Goal: Task Accomplishment & Management: Manage account settings

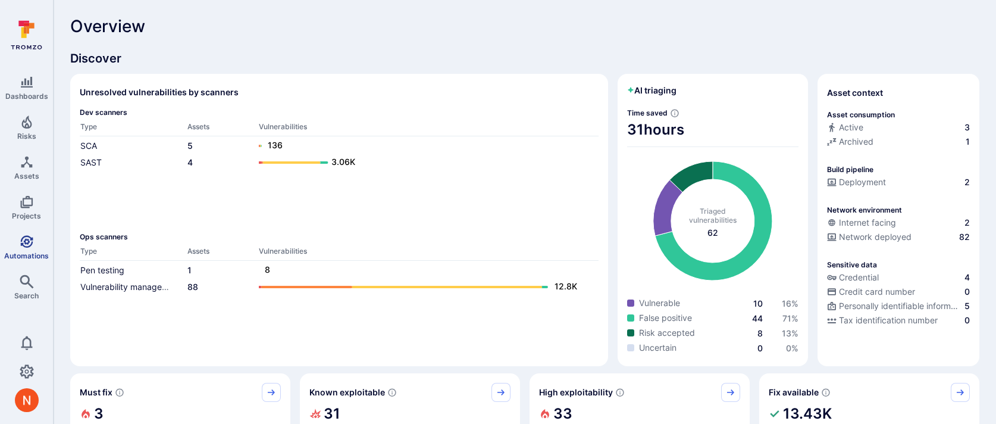
click at [21, 236] on icon "Automations" at bounding box center [27, 241] width 14 height 14
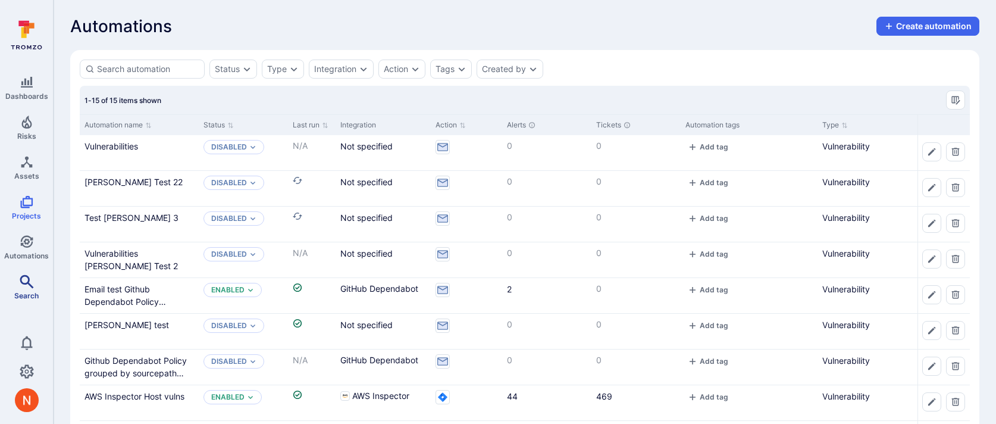
click at [20, 282] on icon "Search" at bounding box center [27, 281] width 14 height 14
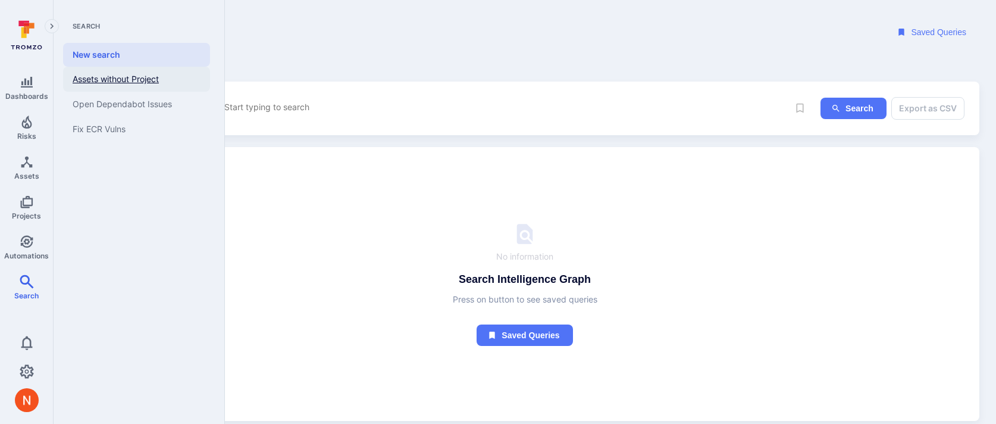
click at [117, 83] on link "Assets without Project" at bounding box center [136, 79] width 147 height 25
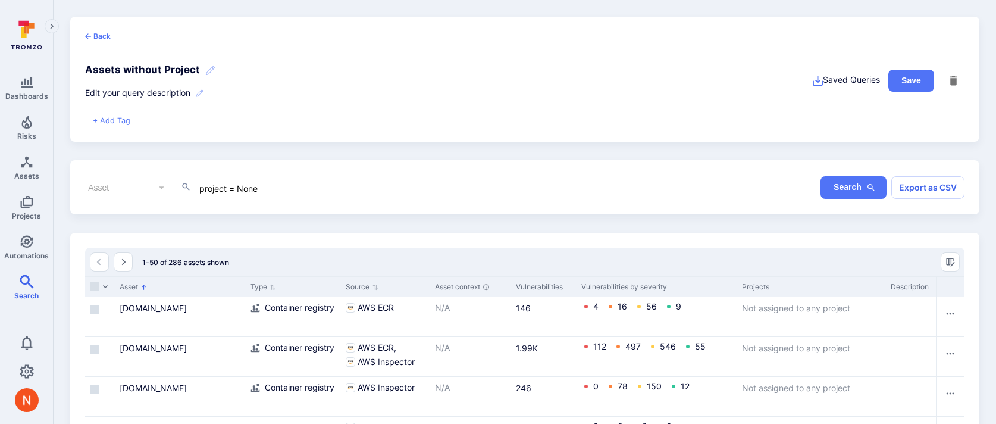
click at [121, 120] on button "+ Add Tag" at bounding box center [111, 120] width 37 height 11
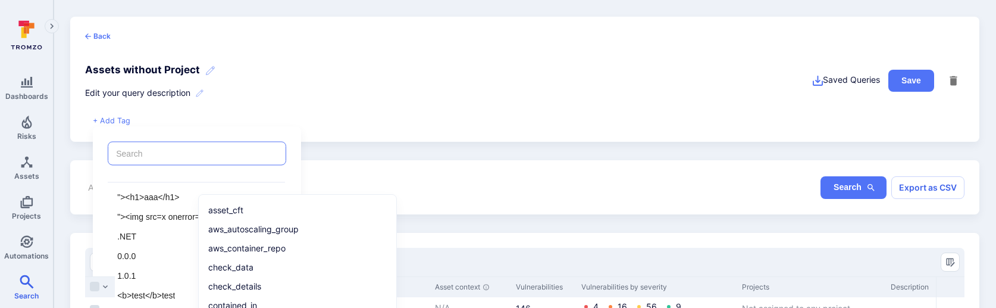
click at [206, 148] on input "search" at bounding box center [197, 154] width 167 height 12
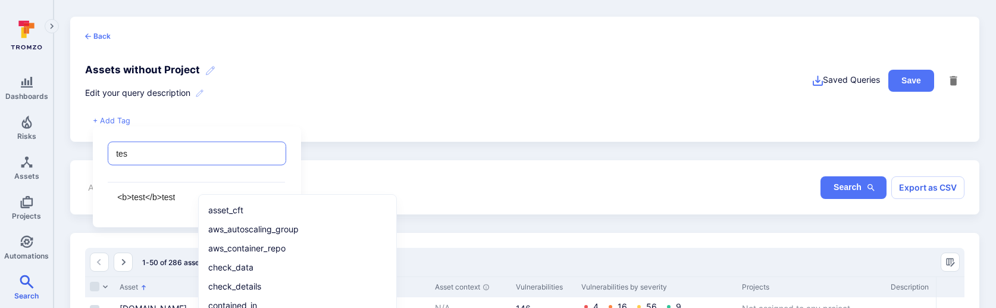
type input "test"
click at [149, 221] on li "test" at bounding box center [196, 217] width 177 height 20
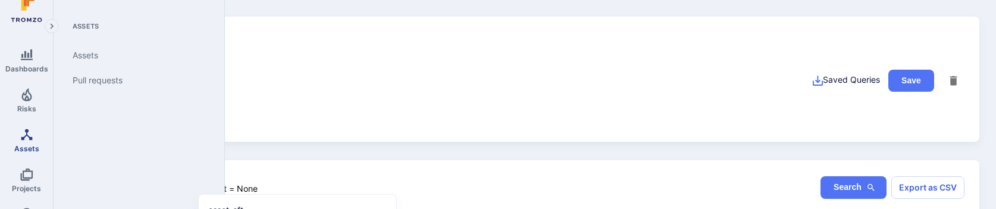
scroll to position [32, 0]
click at [24, 170] on icon "Projects" at bounding box center [27, 170] width 14 height 14
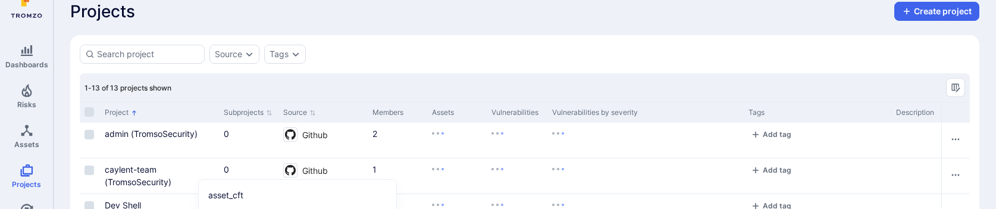
scroll to position [42, 0]
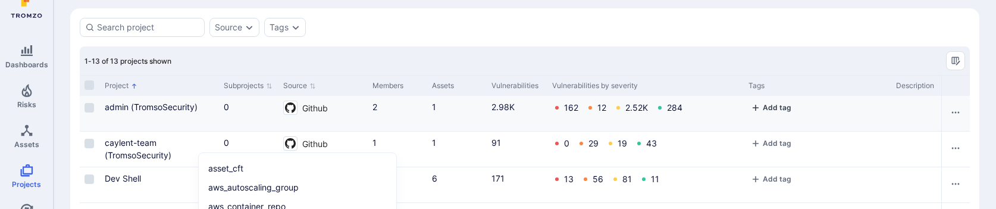
click at [775, 107] on button "Add tag" at bounding box center [770, 107] width 45 height 9
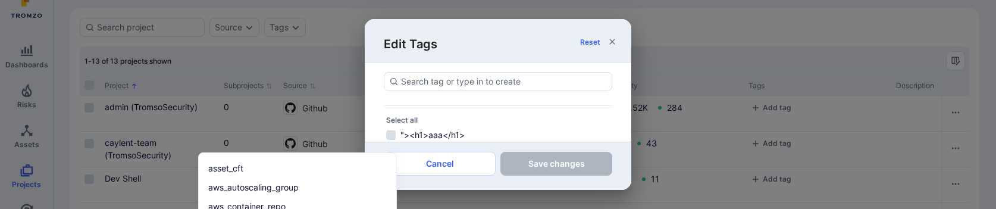
click at [771, 43] on div "Edit Tags Reset Select all "><h1>aaa</h1> "><img src=x onerror=alert(document.d…" at bounding box center [498, 104] width 996 height 209
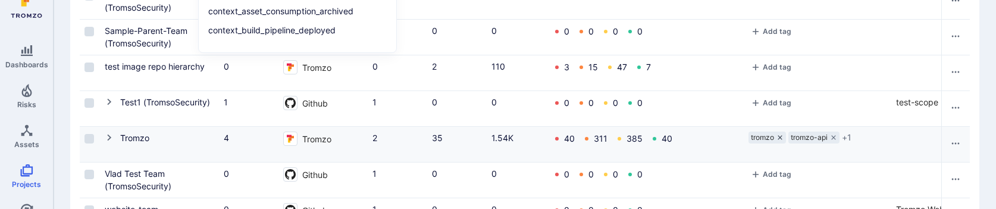
scroll to position [334, 0]
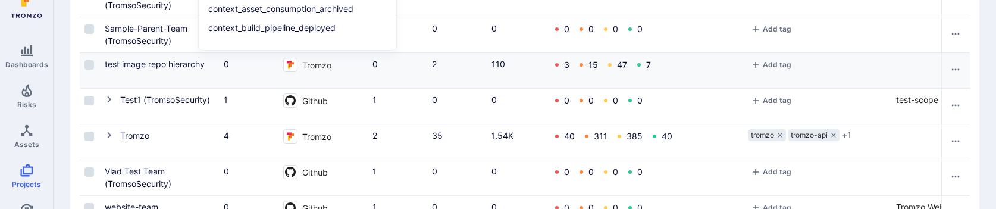
click at [770, 70] on div "Add tag" at bounding box center [817, 65] width 138 height 15
click at [770, 66] on button "Add tag" at bounding box center [770, 64] width 45 height 9
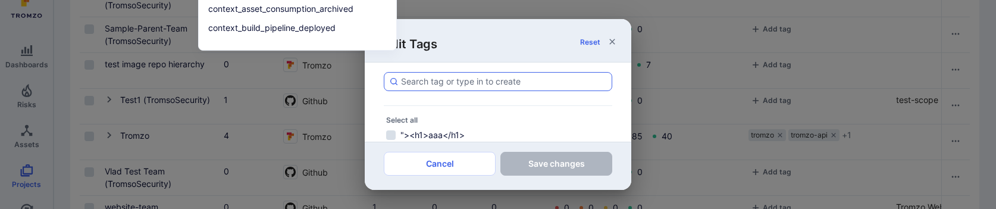
click at [534, 82] on input at bounding box center [504, 82] width 206 height 12
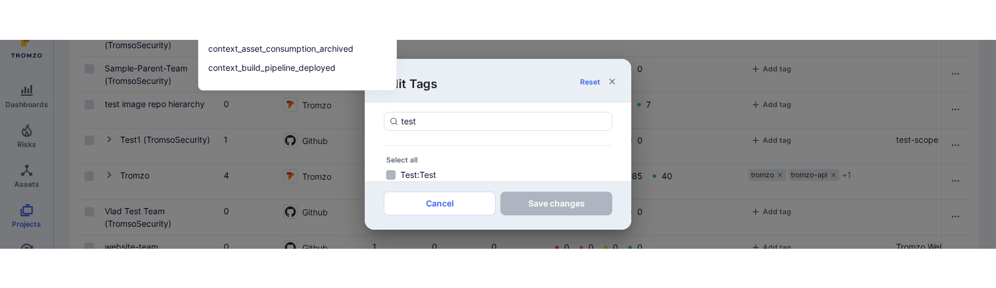
scroll to position [34, 0]
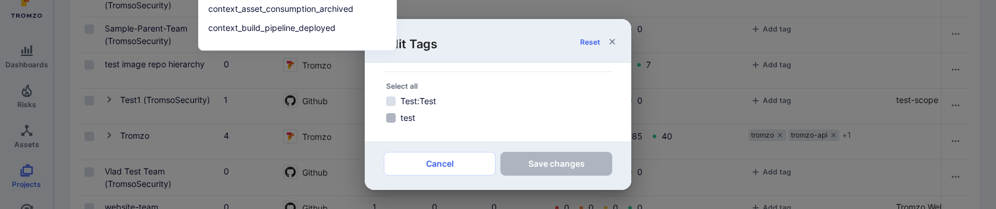
type input "test"
click at [428, 118] on label "test" at bounding box center [498, 118] width 228 height 14
click at [396, 118] on input "test" at bounding box center [391, 118] width 10 height 10
checkbox input "true"
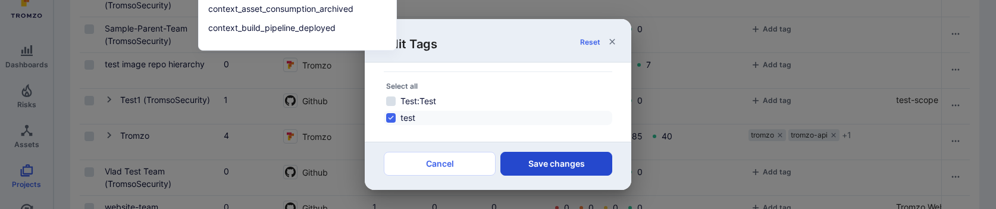
click at [520, 161] on button "Save changes" at bounding box center [556, 164] width 112 height 24
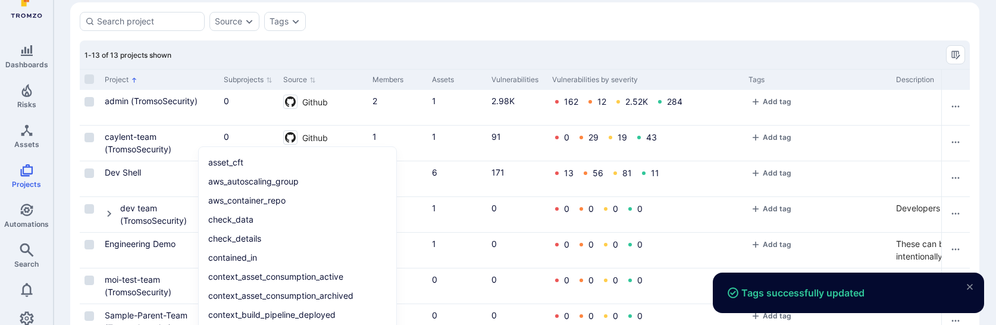
scroll to position [0, 0]
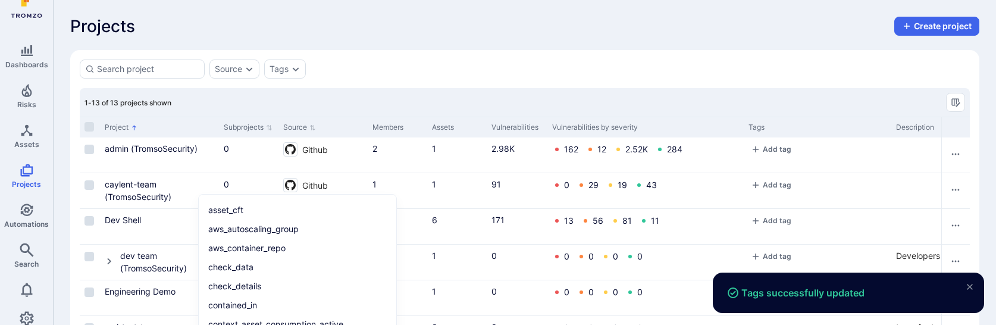
click at [517, 71] on div "Source Tags" at bounding box center [525, 68] width 890 height 19
click at [170, 237] on div "Dev Shell" at bounding box center [159, 226] width 119 height 35
